Goal: Information Seeking & Learning: Learn about a topic

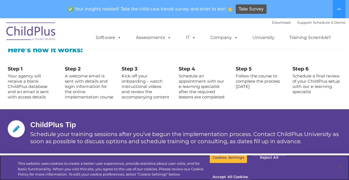
scroll to position [620, 0]
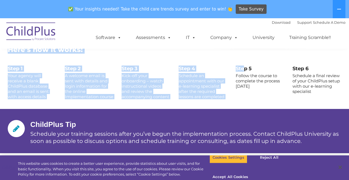
drag, startPoint x: 297, startPoint y: 57, endPoint x: 375, endPoint y: 28, distance: 83.5
click at [235, 53] on div "Here’s how it works:" at bounding box center [175, 50] width 334 height 23
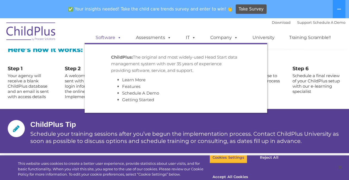
click at [112, 41] on link "Software" at bounding box center [108, 37] width 37 height 11
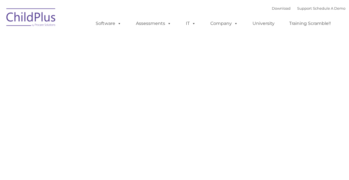
type input ""
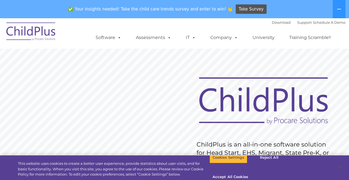
click at [314, 62] on rs-slide "Request Pricing ChildPlus is an all-in-one software solution for Head Start, EH…" at bounding box center [174, 162] width 349 height 248
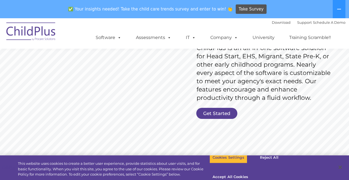
scroll to position [97, 0]
